Goal: Transaction & Acquisition: Purchase product/service

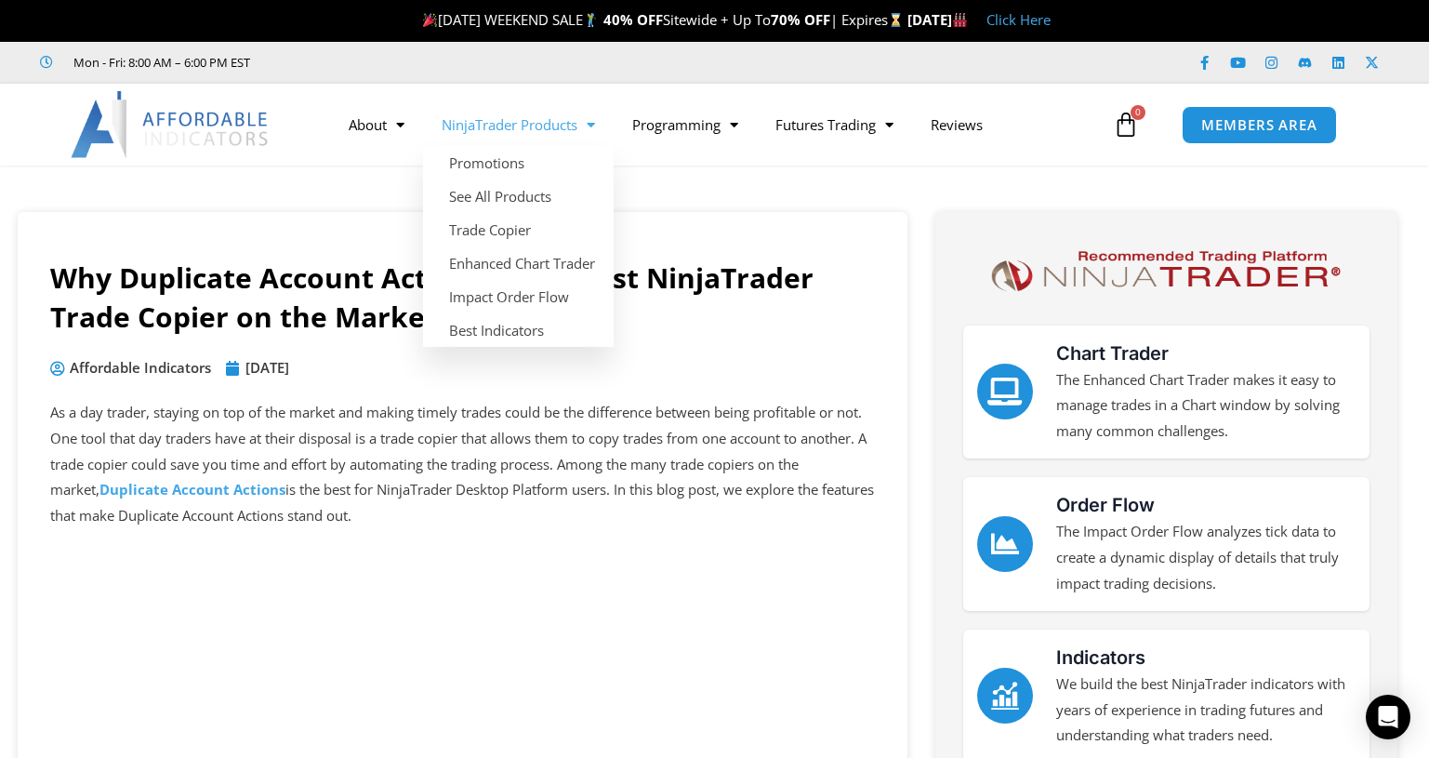
click at [571, 126] on link "NinjaTrader Products" at bounding box center [518, 124] width 191 height 43
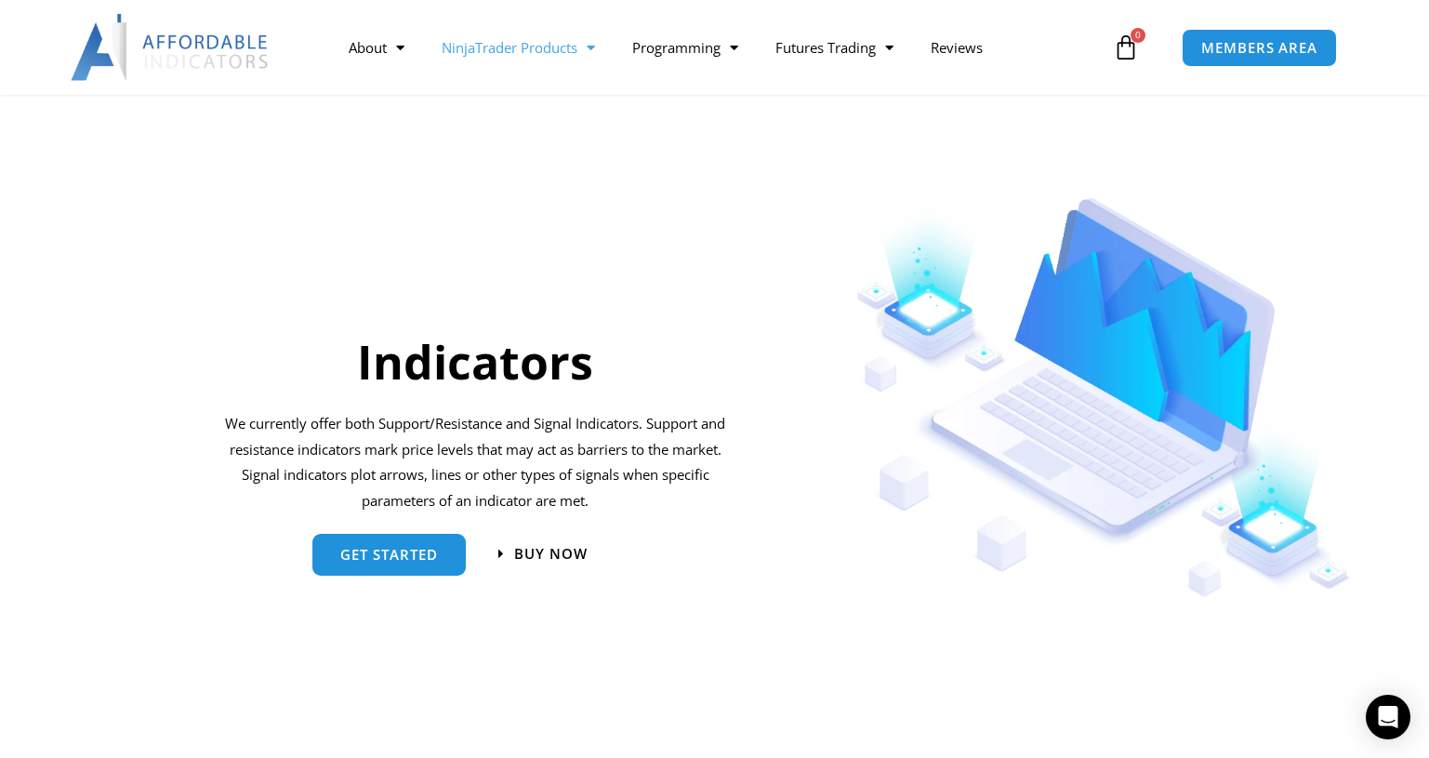
scroll to position [1859, 0]
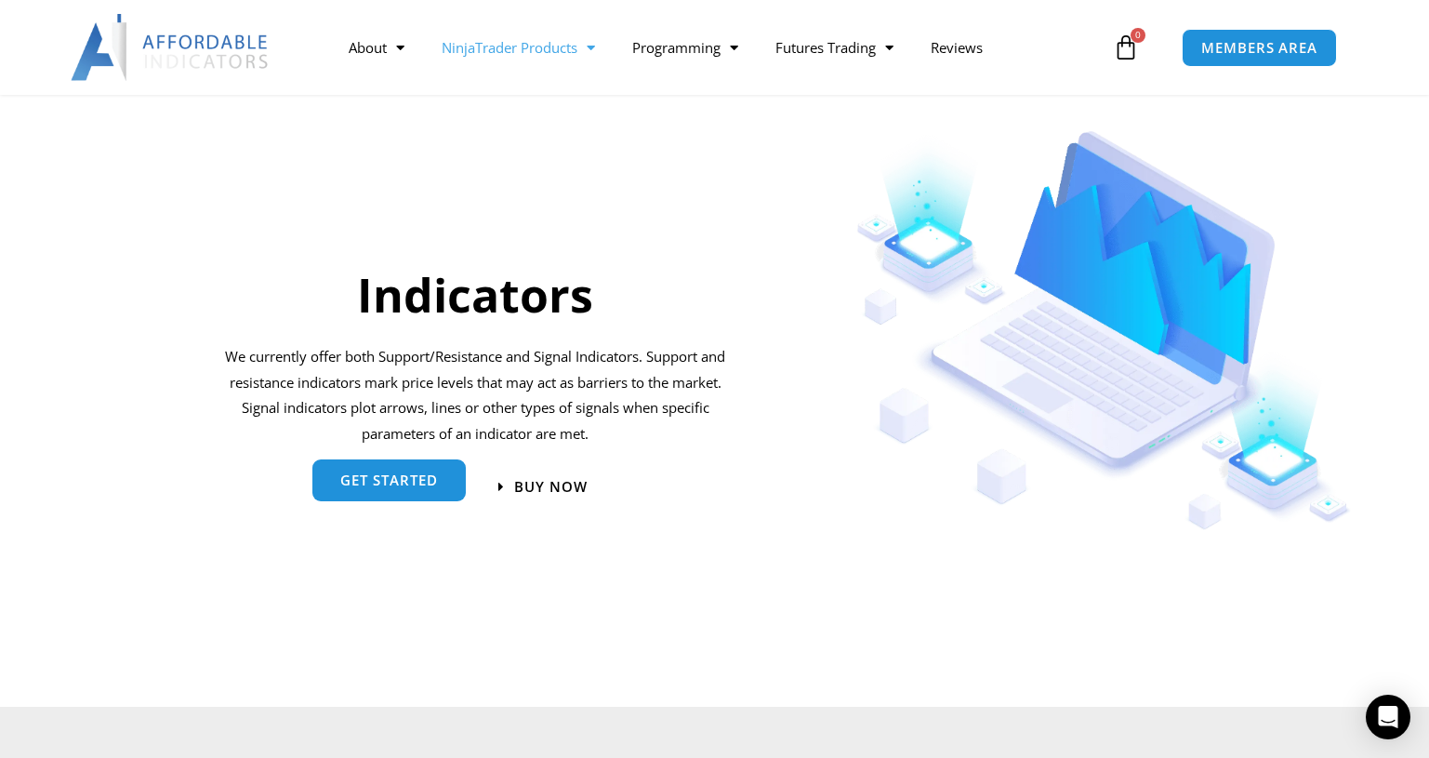
click at [401, 471] on link "get started" at bounding box center [388, 480] width 153 height 42
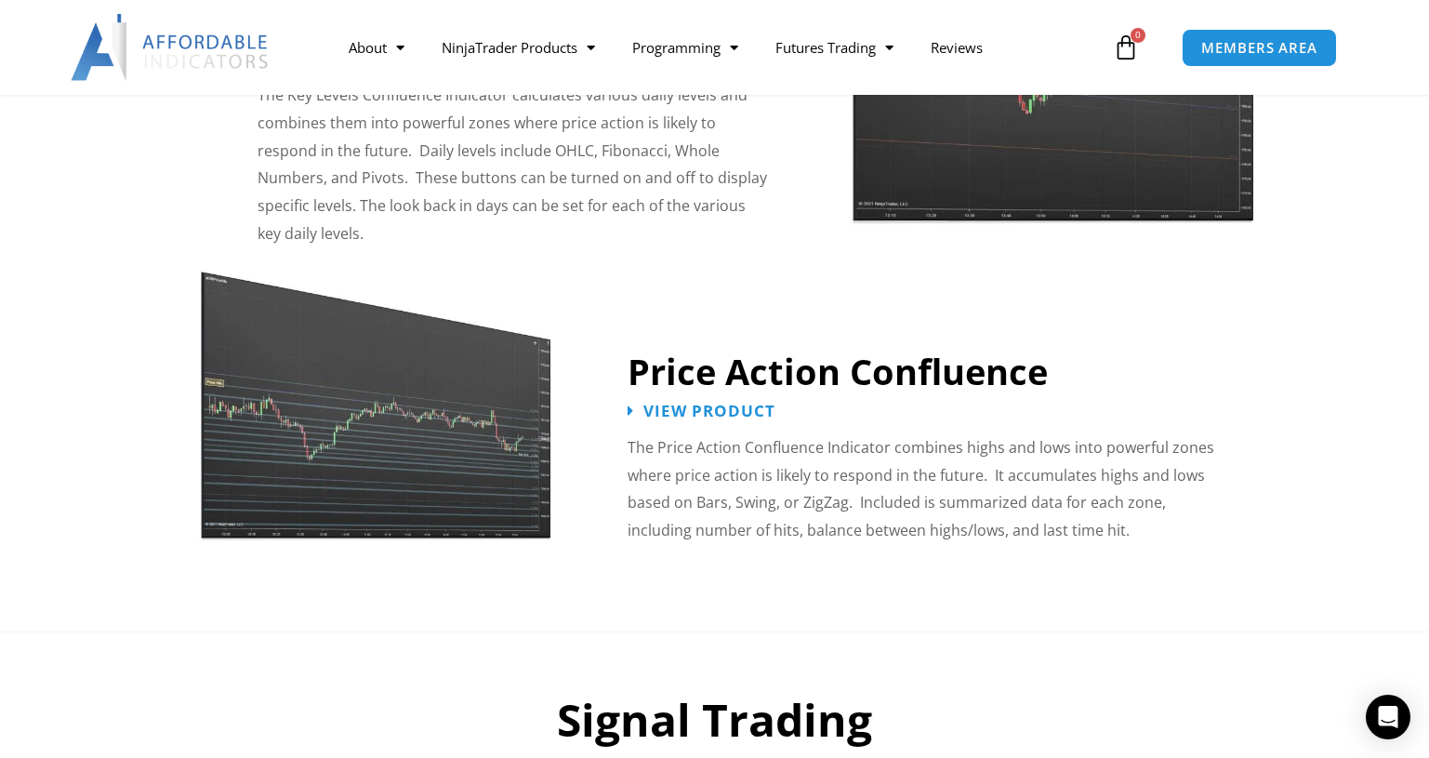
scroll to position [2231, 0]
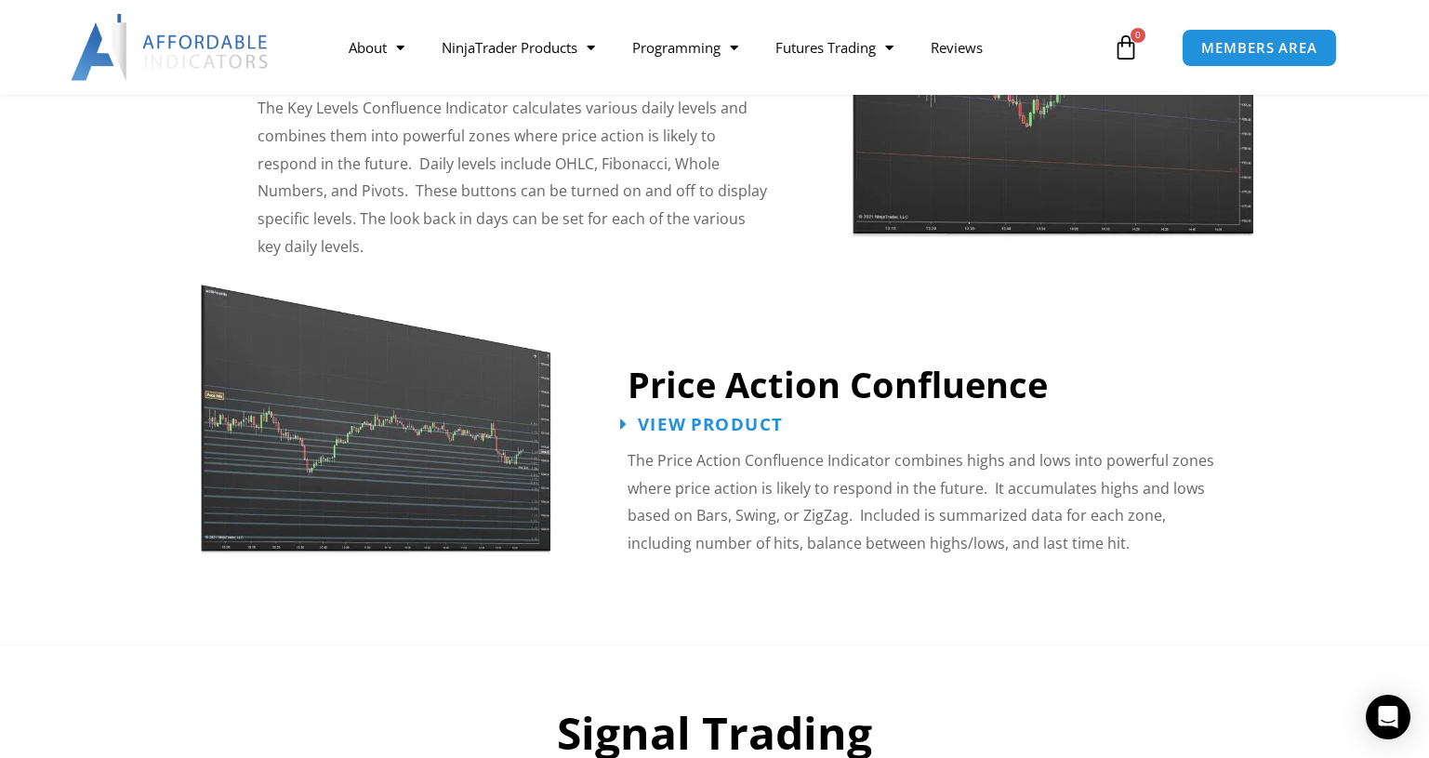
click at [670, 415] on span "View Product" at bounding box center [710, 424] width 145 height 18
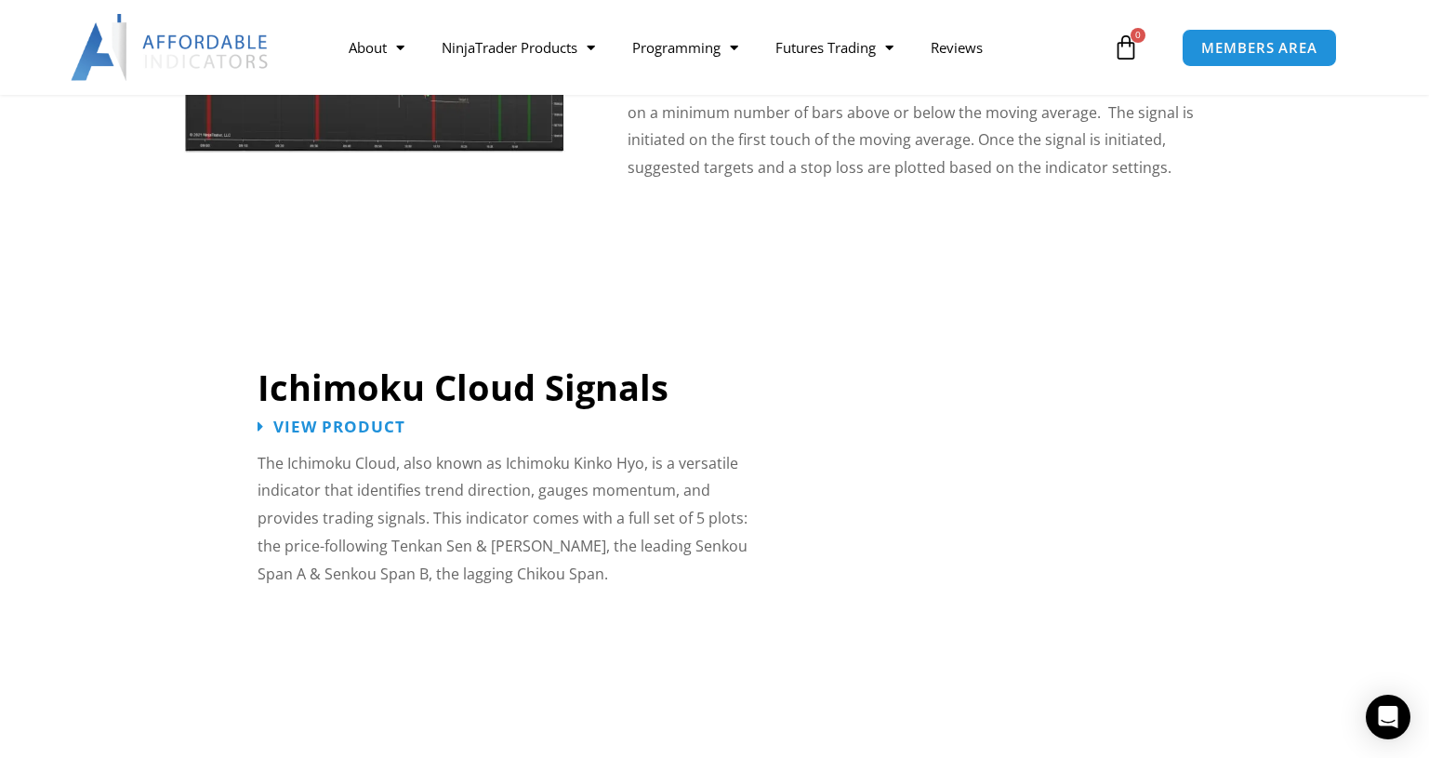
scroll to position [2603, 0]
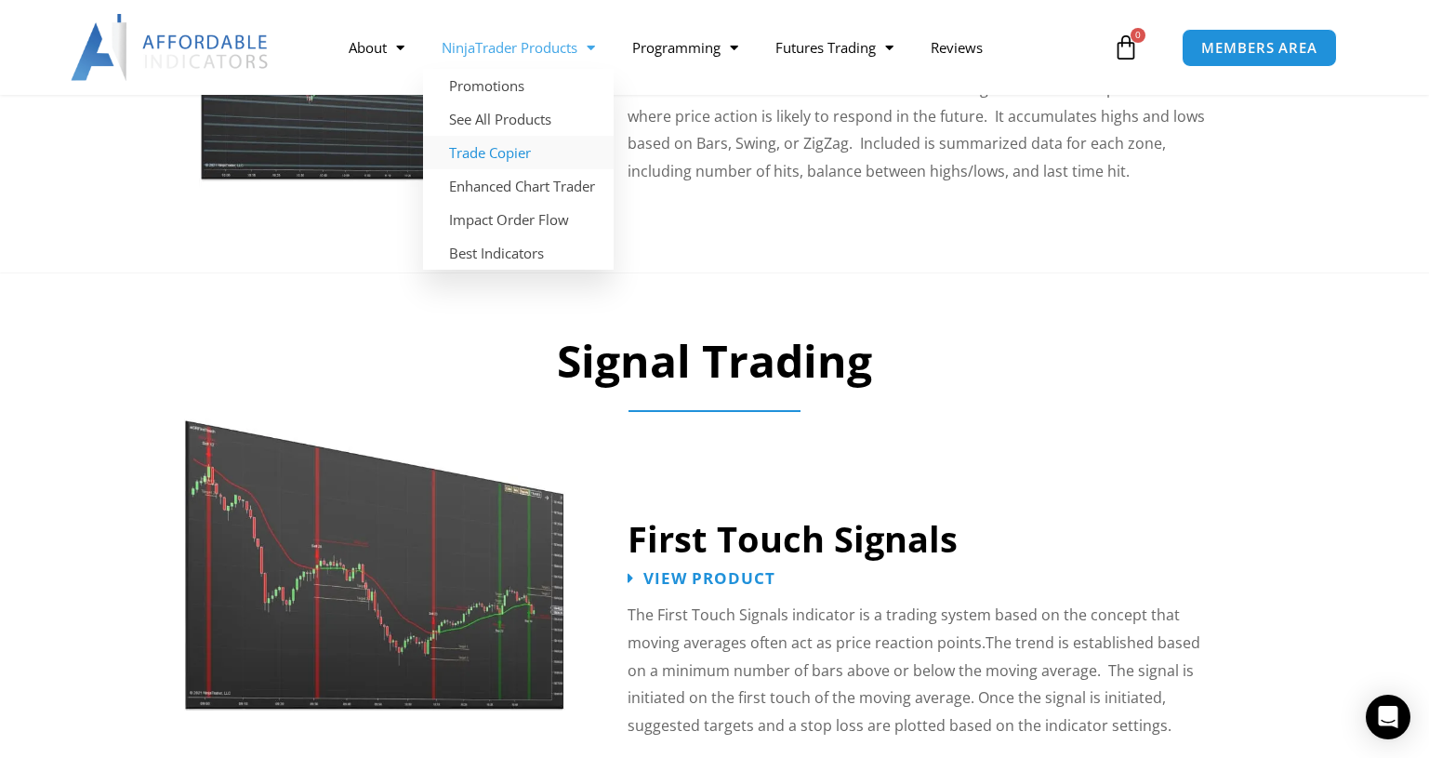
click at [504, 154] on link "Trade Copier" at bounding box center [518, 152] width 191 height 33
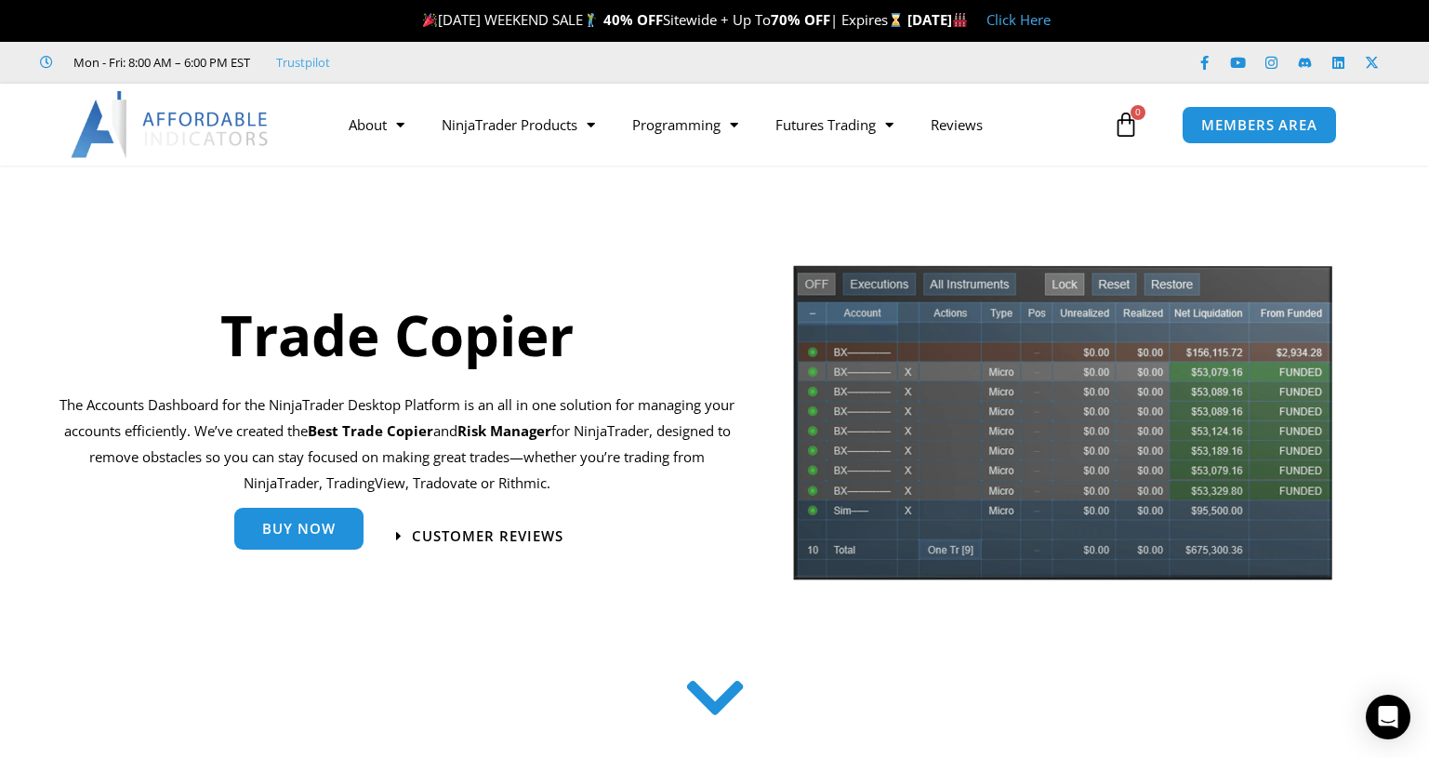
click at [277, 528] on span "Buy Now" at bounding box center [298, 529] width 73 height 14
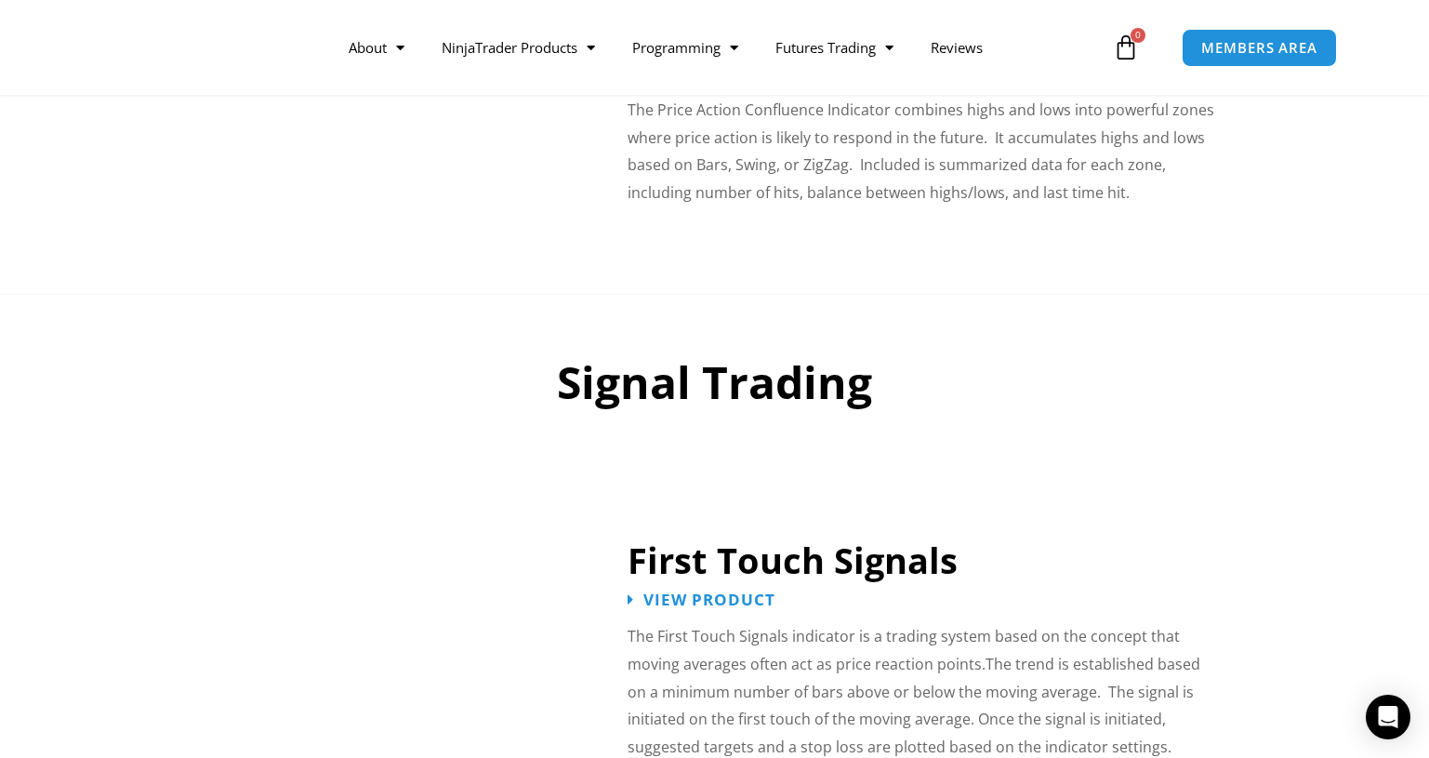
scroll to position [2603, 0]
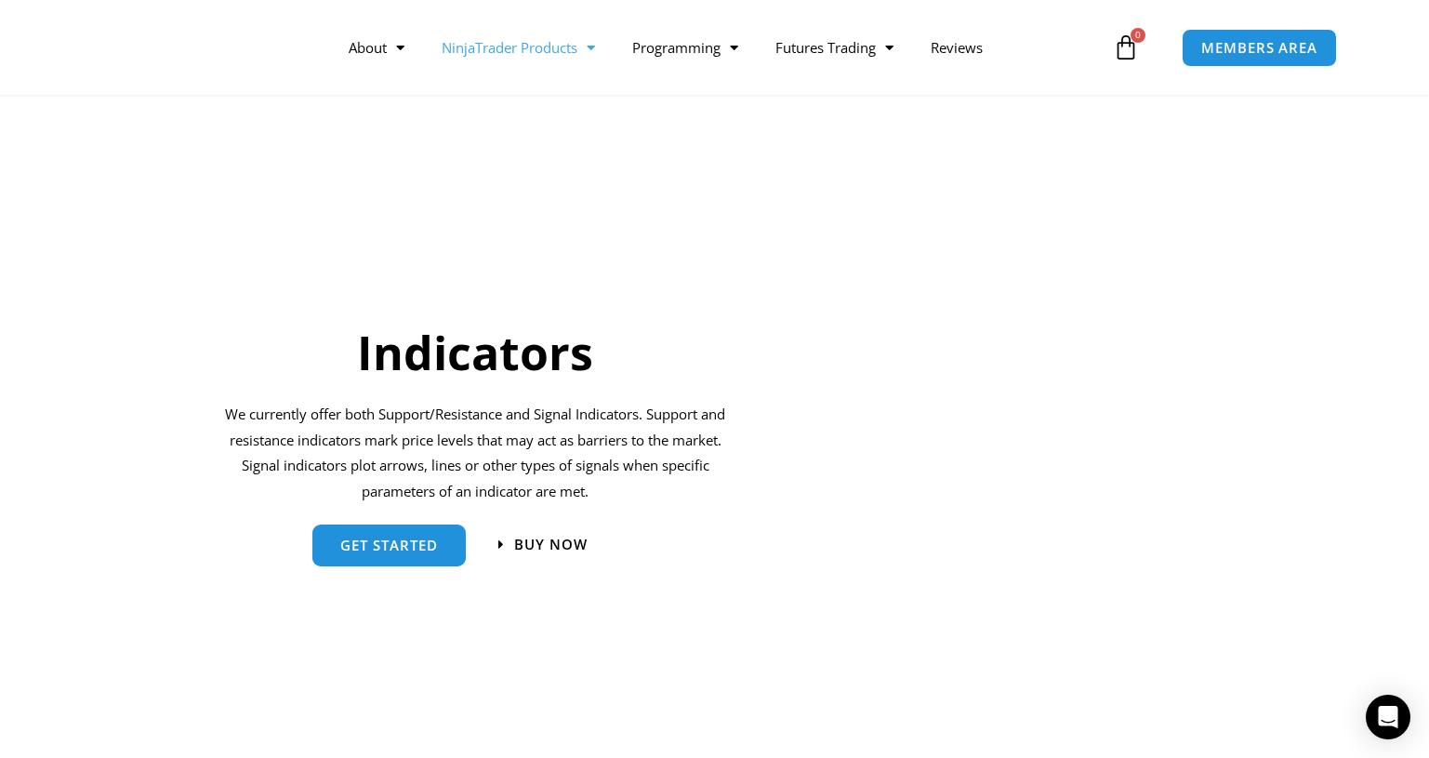
scroll to position [1859, 0]
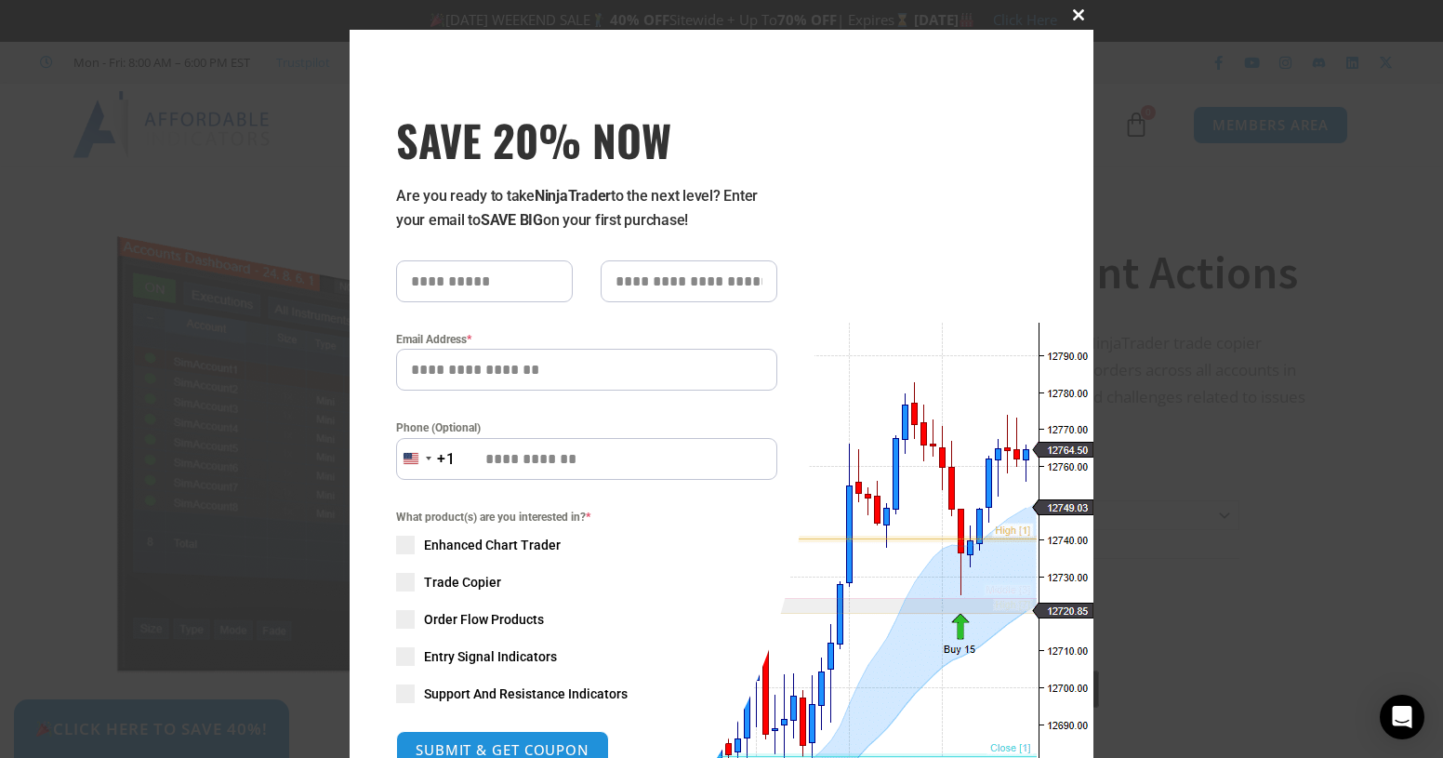
click at [1071, 9] on span at bounding box center [1079, 14] width 30 height 11
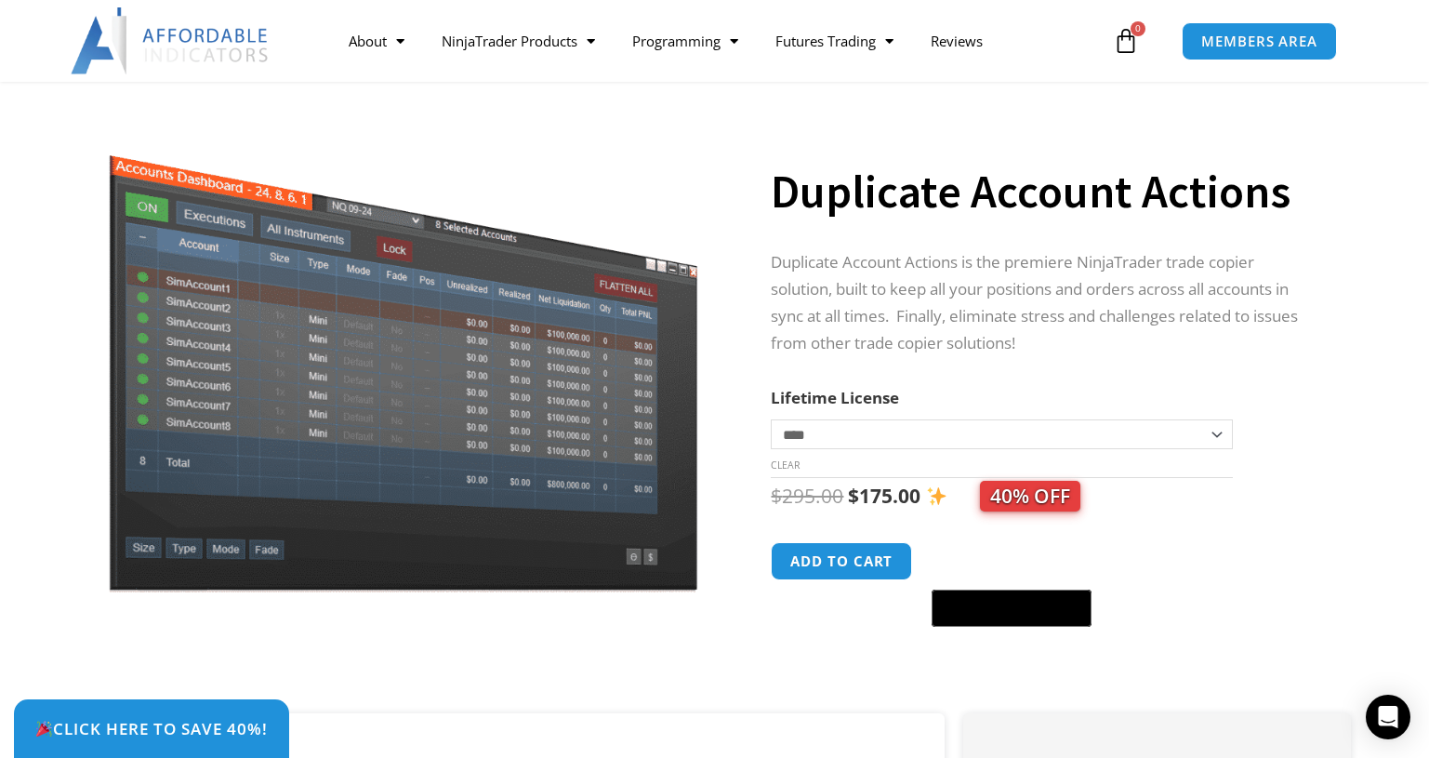
scroll to position [93, 0]
